Goal: Task Accomplishment & Management: Use online tool/utility

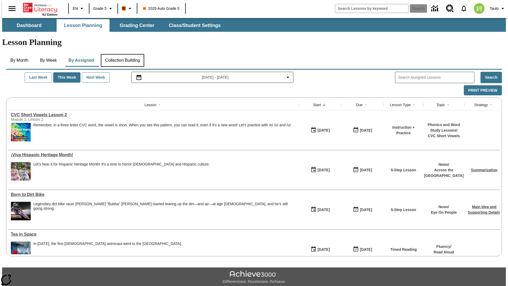
click at [122, 54] on button "Collection Building" at bounding box center [122, 60] width 43 height 13
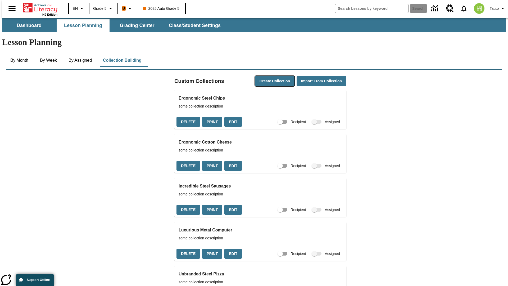
click at [266, 76] on button "Create Collection" at bounding box center [274, 81] width 39 height 10
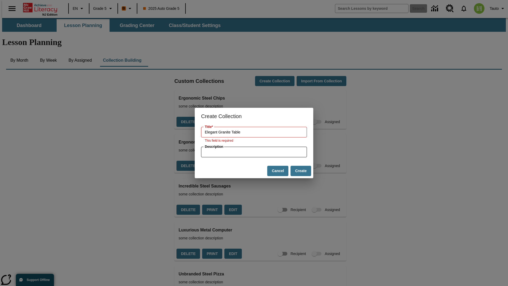
type input "Elegant Granite Table"
type input "some collection description"
click at [301, 168] on button "Create" at bounding box center [300, 171] width 21 height 10
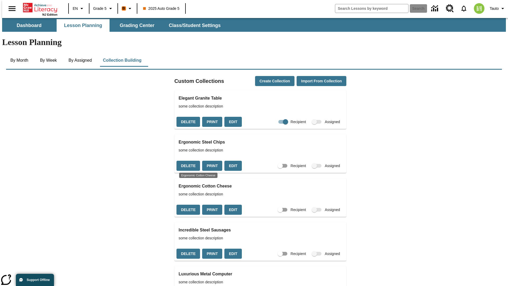
click at [276, 117] on input "Recipient" at bounding box center [285, 122] width 30 height 10
checkbox input "false"
click at [187, 117] on button "Delete" at bounding box center [188, 122] width 24 height 10
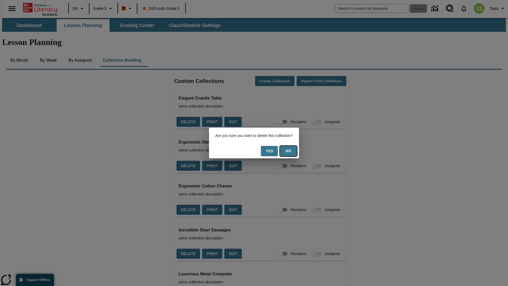
click at [290, 151] on button "No" at bounding box center [288, 151] width 17 height 10
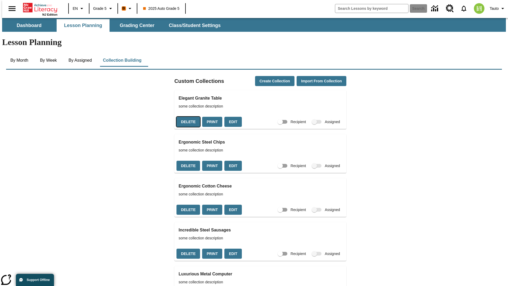
scroll to position [96, 0]
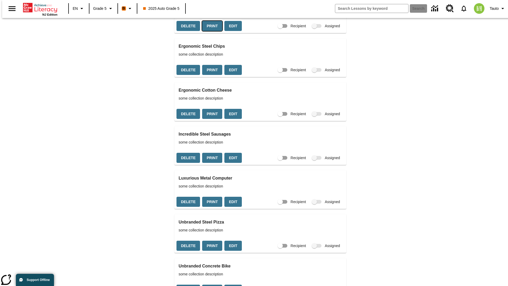
click at [210, 31] on button "Print" at bounding box center [212, 26] width 20 height 10
